Goal: Transaction & Acquisition: Subscribe to service/newsletter

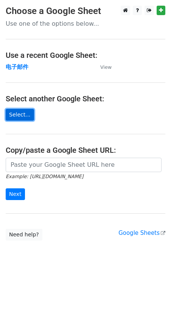
click at [15, 118] on link "Select..." at bounding box center [20, 115] width 28 height 12
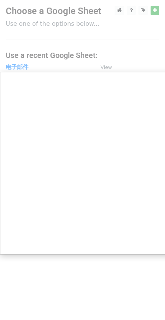
click at [70, 30] on div at bounding box center [85, 163] width 171 height 326
drag, startPoint x: 107, startPoint y: 47, endPoint x: 107, endPoint y: 74, distance: 27.3
click at [107, 47] on div at bounding box center [85, 163] width 171 height 326
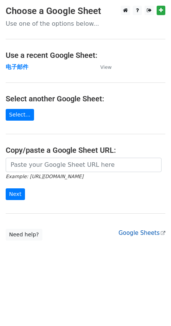
click at [147, 234] on link "Google Sheets" at bounding box center [141, 233] width 47 height 7
click at [18, 66] on strong "电子邮件" at bounding box center [17, 67] width 23 height 7
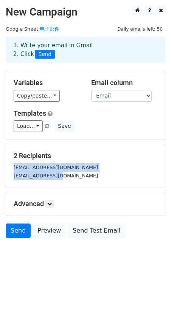
drag, startPoint x: 65, startPoint y: 176, endPoint x: -4, endPoint y: 162, distance: 70.7
click at [0, 162] on html "New Campaign Daily emails left: 50 Google Sheet: 电子邮件 1. Write your email in Gm…" at bounding box center [85, 163] width 171 height 326
click at [91, 168] on div "1277613371@qq.com" at bounding box center [85, 167] width 155 height 9
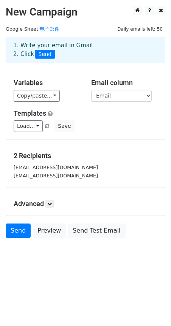
click at [61, 174] on small "1767091582@qq.com" at bounding box center [56, 176] width 84 height 6
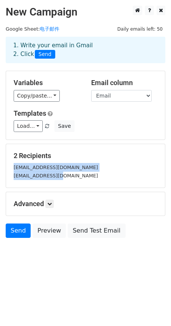
drag, startPoint x: 67, startPoint y: 175, endPoint x: 9, endPoint y: 164, distance: 58.9
click at [9, 164] on div "1277613371@qq.com 1767091582@qq.com" at bounding box center [85, 171] width 155 height 17
click at [75, 176] on div "1767091582@qq.com" at bounding box center [85, 175] width 155 height 9
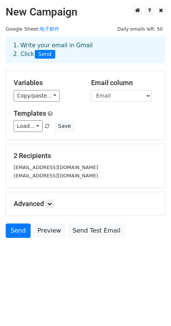
drag, startPoint x: 77, startPoint y: 176, endPoint x: 73, endPoint y: 176, distance: 4.2
click at [73, 176] on div "1767091582@qq.com" at bounding box center [85, 175] width 155 height 9
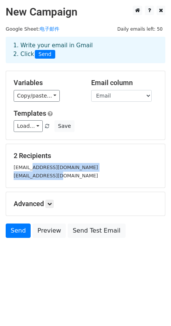
drag, startPoint x: 70, startPoint y: 176, endPoint x: 24, endPoint y: 167, distance: 47.4
click at [31, 170] on div "1277613371@qq.com 1767091582@qq.com" at bounding box center [85, 171] width 155 height 17
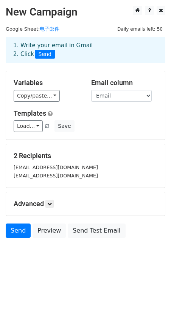
click at [3, 164] on main "New Campaign Daily emails left: 50 Google Sheet: 电子邮件 1. Write your email in Gm…" at bounding box center [85, 124] width 171 height 236
click at [76, 170] on div "1277613371@qq.com" at bounding box center [85, 167] width 155 height 9
click at [29, 122] on link "Load..." at bounding box center [28, 126] width 29 height 12
click at [34, 129] on link "Load..." at bounding box center [28, 126] width 29 height 12
click at [59, 126] on button "Save" at bounding box center [65, 126] width 20 height 12
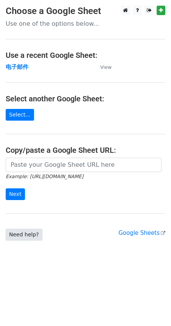
click at [16, 233] on link "Need help?" at bounding box center [24, 235] width 37 height 12
click at [106, 66] on small "View" at bounding box center [105, 67] width 11 height 6
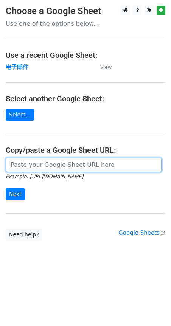
click at [33, 167] on input "url" at bounding box center [84, 165] width 156 height 14
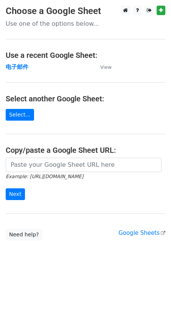
click at [17, 126] on main "Choose a Google Sheet Use one of the options below... Use a recent Google Sheet…" at bounding box center [85, 123] width 171 height 235
click at [20, 118] on link "Select..." at bounding box center [20, 115] width 28 height 12
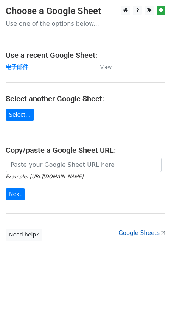
click at [138, 233] on link "Google Sheets" at bounding box center [141, 233] width 47 height 7
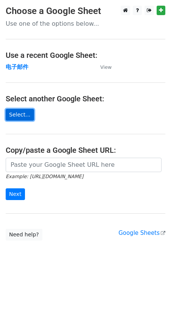
click at [25, 115] on link "Select..." at bounding box center [20, 115] width 28 height 12
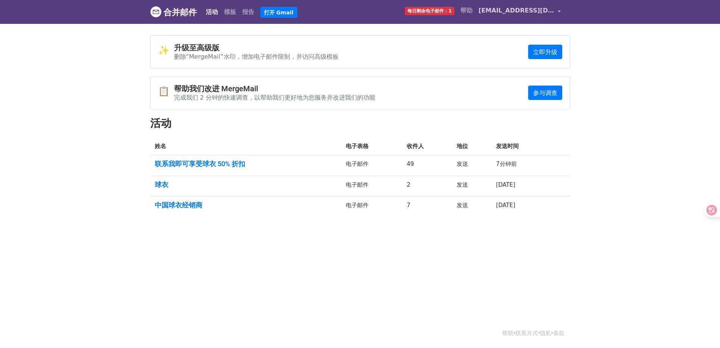
click at [556, 14] on link "[EMAIL_ADDRESS][DOMAIN_NAME]" at bounding box center [520, 12] width 89 height 18
click at [558, 11] on link "[EMAIL_ADDRESS][DOMAIN_NAME]" at bounding box center [520, 12] width 89 height 18
click at [435, 10] on font "每日剩余电子邮件：1" at bounding box center [430, 10] width 44 height 5
click at [450, 11] on font "每日剩余电子邮件：1" at bounding box center [430, 10] width 44 height 5
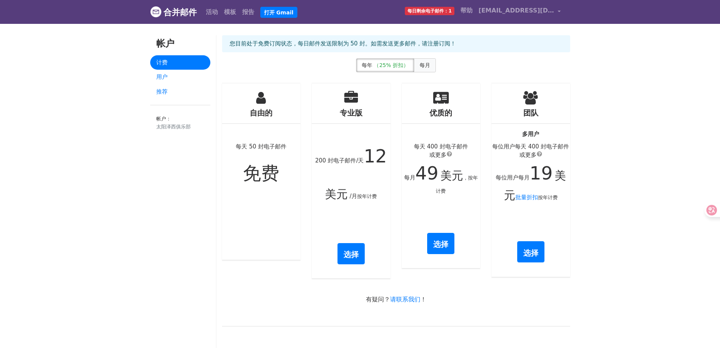
click at [426, 65] on font "每月" at bounding box center [425, 65] width 11 height 6
click at [523, 198] on font "批量折扣" at bounding box center [527, 197] width 23 height 7
drag, startPoint x: 536, startPoint y: 136, endPoint x: 518, endPoint y: 137, distance: 18.2
click at [518, 137] on div "团队 多用户 每位用户每天 400 封电子邮件 或更多 每位用户每月 24 美元 批量折扣 按月计费 选择" at bounding box center [531, 179] width 79 height 193
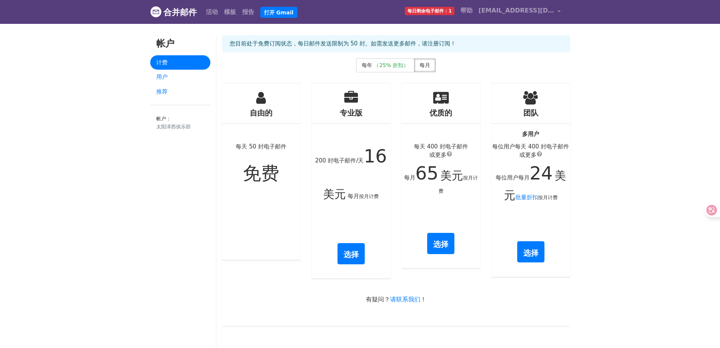
drag, startPoint x: 527, startPoint y: 174, endPoint x: 577, endPoint y: 174, distance: 50.0
click at [516, 13] on font "[EMAIL_ADDRESS][DOMAIN_NAME]" at bounding box center [538, 10] width 118 height 7
click at [545, 12] on font "[EMAIL_ADDRESS][DOMAIN_NAME]" at bounding box center [538, 10] width 118 height 7
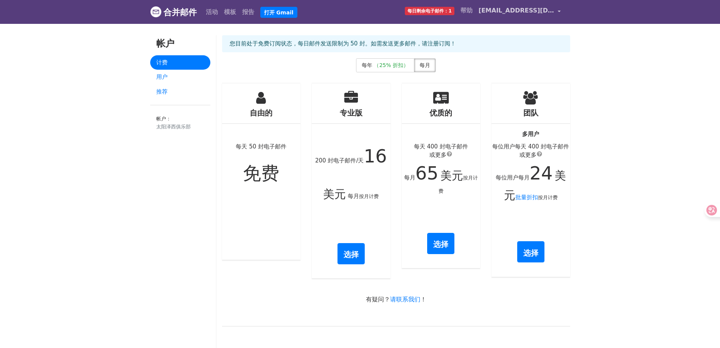
click at [558, 11] on link "[EMAIL_ADDRESS][DOMAIN_NAME]" at bounding box center [520, 12] width 89 height 18
click at [520, 11] on font "[EMAIL_ADDRESS][DOMAIN_NAME]" at bounding box center [538, 10] width 118 height 7
click at [162, 39] on font "帐户" at bounding box center [165, 43] width 18 height 11
click at [160, 77] on font "用户" at bounding box center [161, 76] width 11 height 7
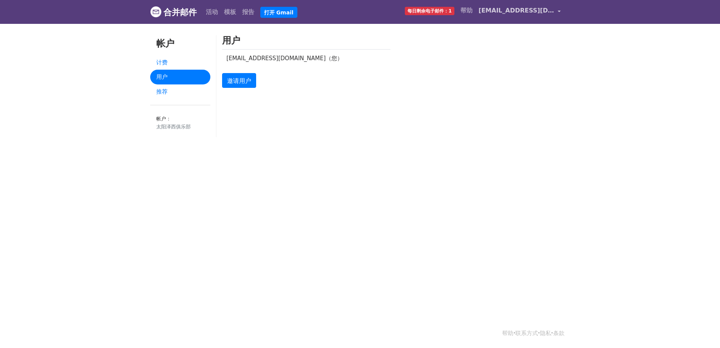
click at [557, 11] on link "[EMAIL_ADDRESS][DOMAIN_NAME]" at bounding box center [520, 12] width 89 height 18
click at [562, 11] on link "[EMAIL_ADDRESS][DOMAIN_NAME]" at bounding box center [520, 12] width 89 height 18
click at [559, 11] on link "[EMAIL_ADDRESS][DOMAIN_NAME]" at bounding box center [520, 12] width 89 height 18
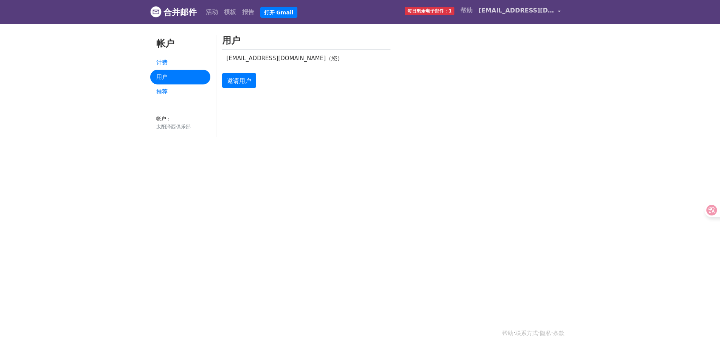
click at [516, 13] on font "[EMAIL_ADDRESS][DOMAIN_NAME]" at bounding box center [538, 10] width 118 height 7
click at [560, 11] on link "[EMAIL_ADDRESS][DOMAIN_NAME]" at bounding box center [520, 12] width 89 height 18
click at [514, 16] on link "[EMAIL_ADDRESS][DOMAIN_NAME]" at bounding box center [520, 12] width 89 height 18
click at [529, 15] on span "[EMAIL_ADDRESS][DOMAIN_NAME]" at bounding box center [517, 10] width 76 height 9
click at [184, 11] on font "合并邮件" at bounding box center [180, 12] width 33 height 9
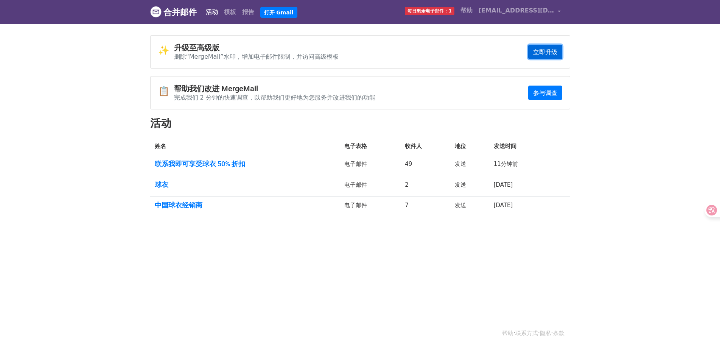
click at [537, 49] on font "立即升级" at bounding box center [545, 51] width 24 height 7
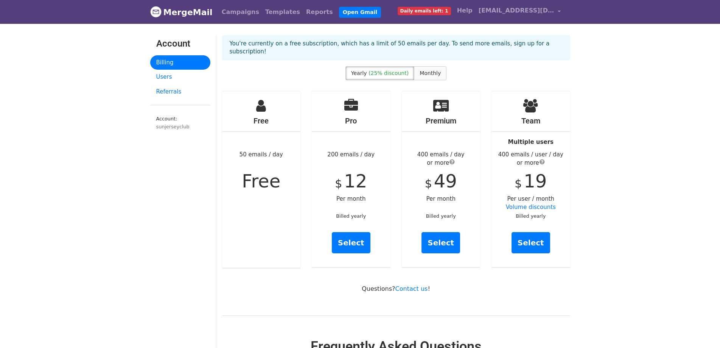
click at [425, 70] on label "Monthly" at bounding box center [430, 73] width 33 height 14
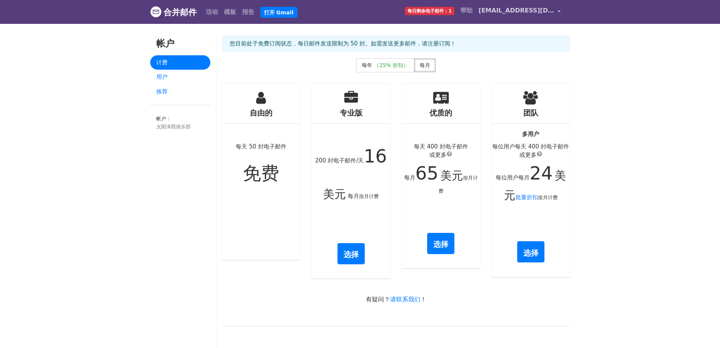
click at [560, 11] on link "[EMAIL_ADDRESS][DOMAIN_NAME]" at bounding box center [520, 12] width 89 height 18
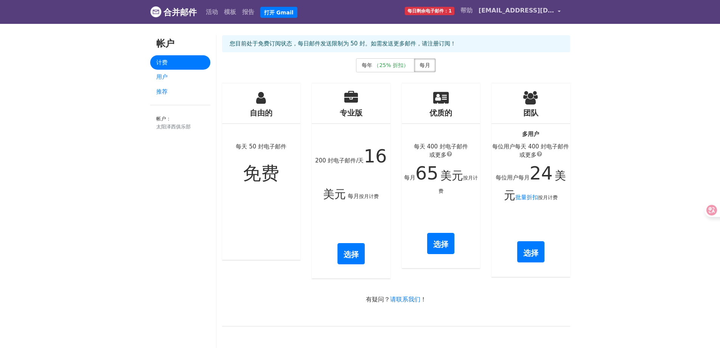
click at [560, 11] on link "sunjerseyclub@gmail.com" at bounding box center [520, 12] width 89 height 18
click at [553, 10] on font "sunjerseyclub@gmail.com" at bounding box center [538, 10] width 118 height 7
click at [557, 11] on link "[EMAIL_ADDRESS][DOMAIN_NAME]" at bounding box center [520, 12] width 89 height 18
drag, startPoint x: 557, startPoint y: 11, endPoint x: 532, endPoint y: 6, distance: 25.5
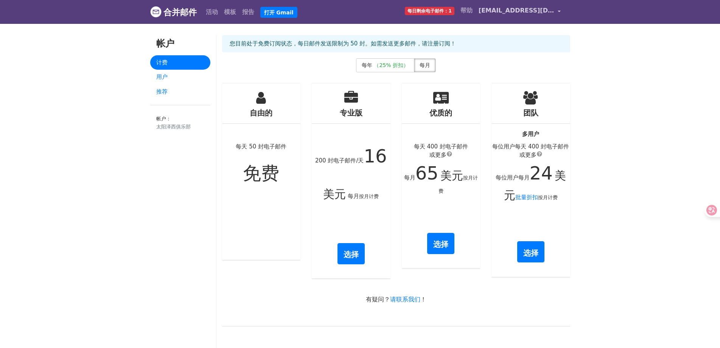
click at [532, 6] on link "[EMAIL_ADDRESS][DOMAIN_NAME]" at bounding box center [520, 12] width 89 height 18
click at [531, 6] on span "[EMAIL_ADDRESS][DOMAIN_NAME]" at bounding box center [517, 10] width 76 height 9
click at [560, 8] on link "[EMAIL_ADDRESS][DOMAIN_NAME]" at bounding box center [520, 12] width 89 height 18
click at [560, 9] on link "[EMAIL_ADDRESS][DOMAIN_NAME]" at bounding box center [520, 12] width 89 height 18
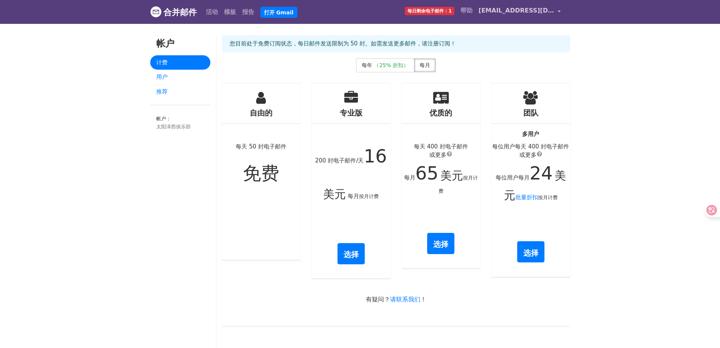
click at [560, 9] on link "[EMAIL_ADDRESS][DOMAIN_NAME]" at bounding box center [520, 12] width 89 height 18
click at [558, 13] on link "[EMAIL_ADDRESS][DOMAIN_NAME]" at bounding box center [520, 12] width 89 height 18
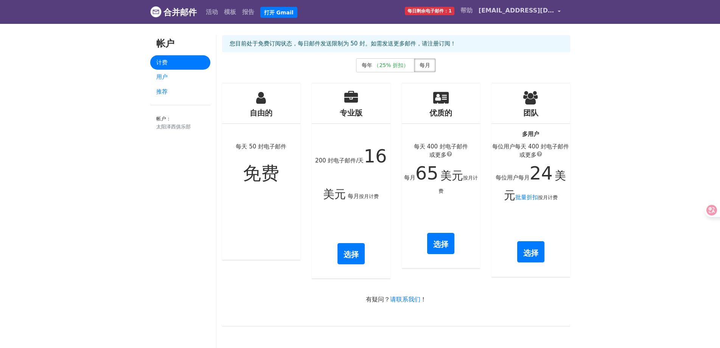
click at [523, 13] on font "[EMAIL_ADDRESS][DOMAIN_NAME]" at bounding box center [538, 10] width 118 height 7
click at [556, 11] on link "[EMAIL_ADDRESS][DOMAIN_NAME]" at bounding box center [520, 12] width 89 height 18
click at [525, 7] on font "[EMAIL_ADDRESS][DOMAIN_NAME]" at bounding box center [538, 10] width 118 height 7
click at [421, 8] on span "每日剩余电子邮件：1" at bounding box center [429, 11] width 49 height 8
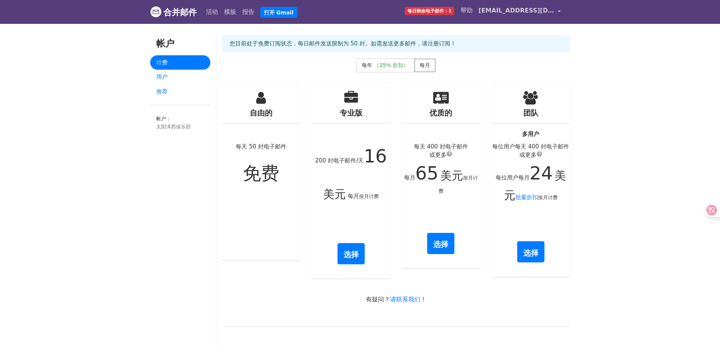
click at [550, 11] on font "[EMAIL_ADDRESS][DOMAIN_NAME]" at bounding box center [538, 10] width 118 height 7
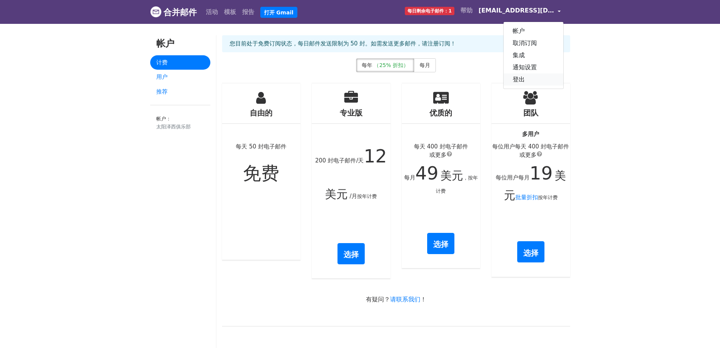
click at [522, 80] on font "登出" at bounding box center [519, 79] width 12 height 7
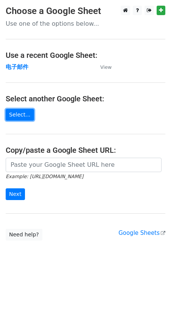
click at [24, 115] on link "Select..." at bounding box center [20, 115] width 28 height 12
